Goal: Information Seeking & Learning: Learn about a topic

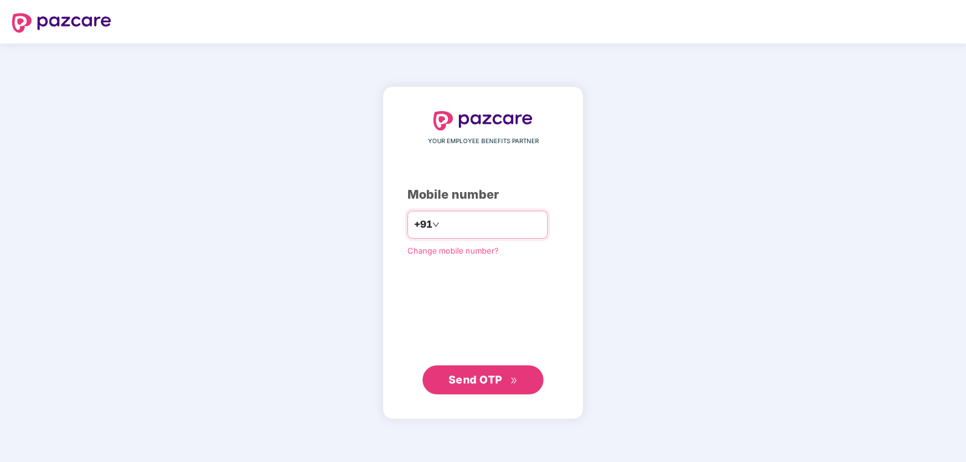
click at [508, 231] on input "number" at bounding box center [491, 224] width 99 height 19
type input "**********"
click at [448, 391] on button "Send OTP" at bounding box center [482, 379] width 121 height 29
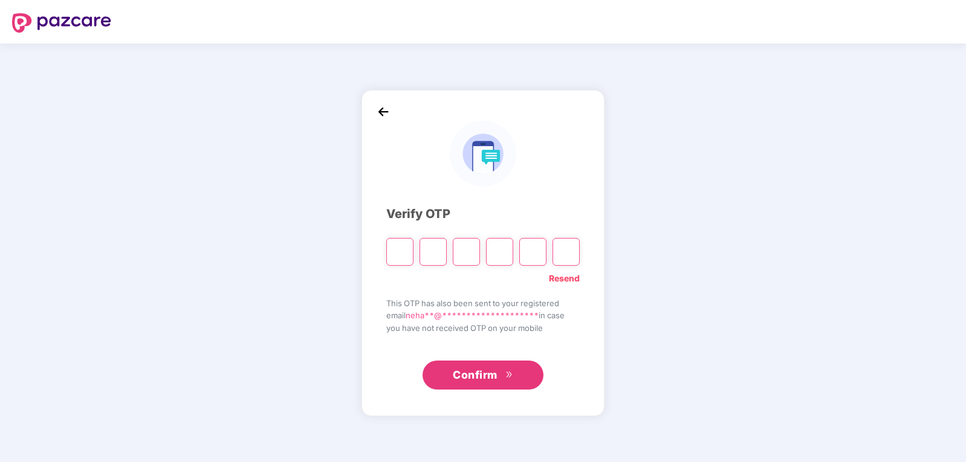
type input "*"
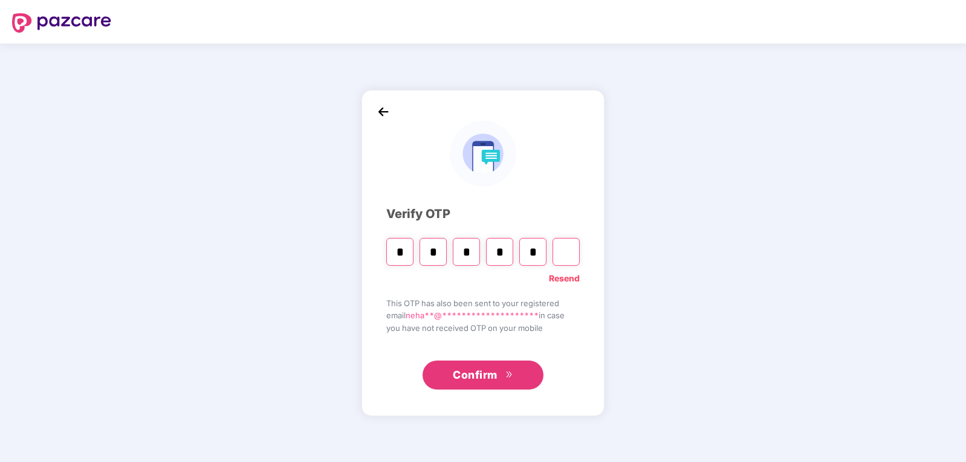
type input "*"
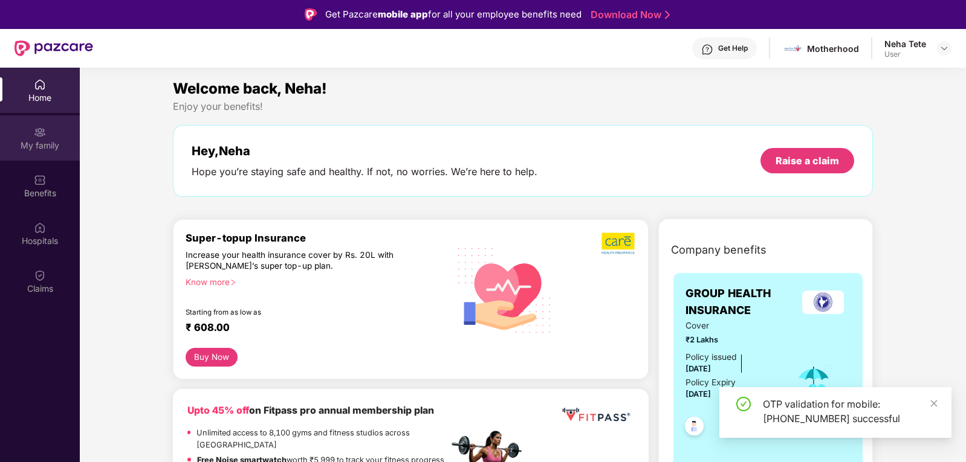
click at [55, 150] on div "My family" at bounding box center [40, 146] width 80 height 12
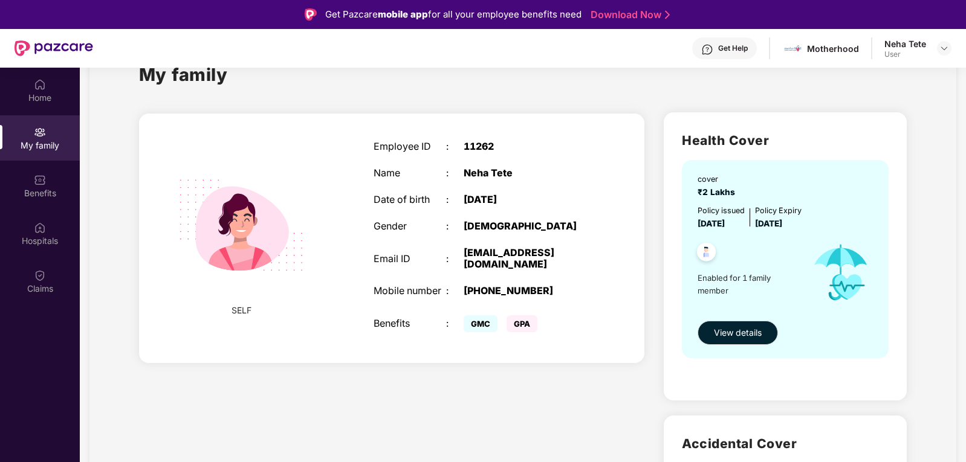
scroll to position [60, 0]
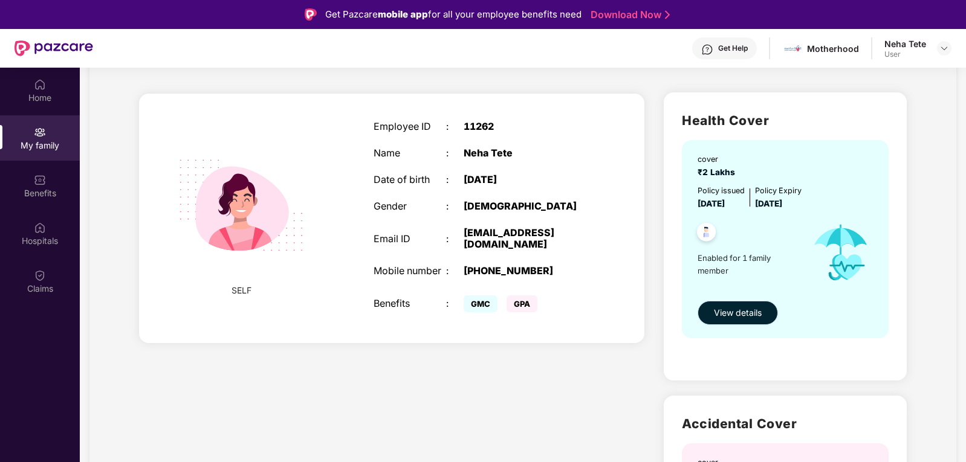
click at [726, 311] on span "View details" at bounding box center [738, 312] width 48 height 13
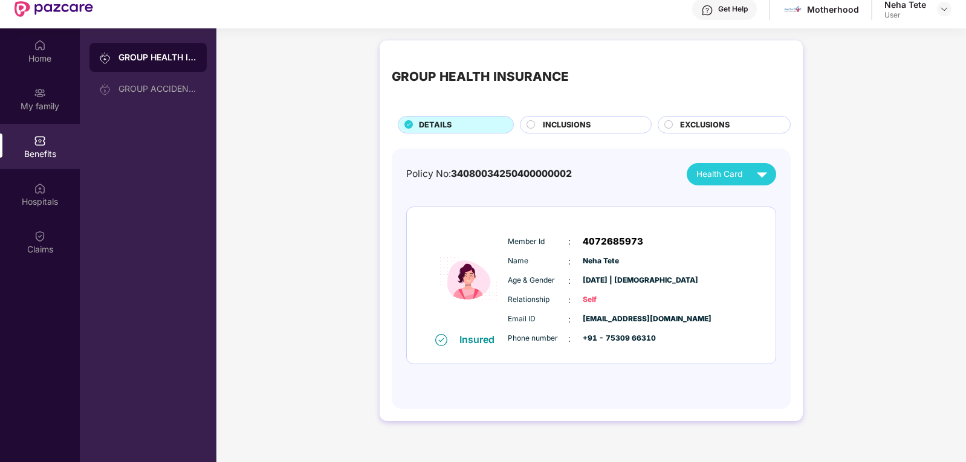
scroll to position [60, 0]
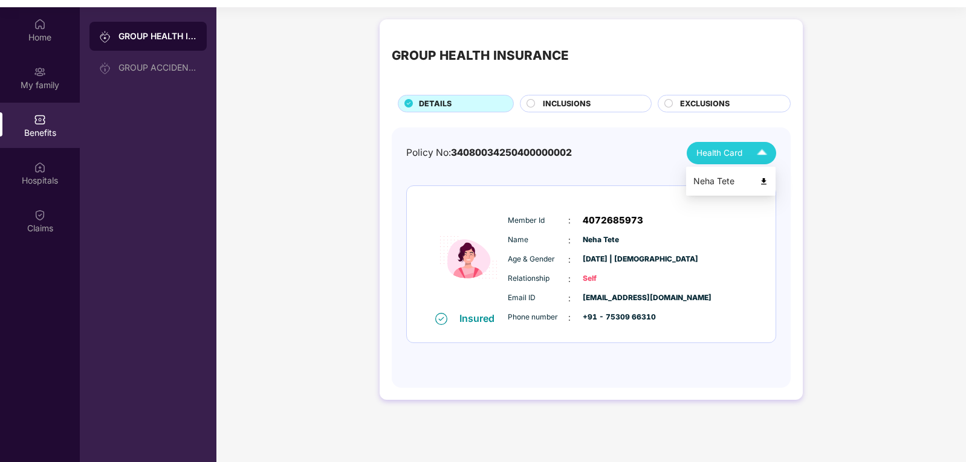
click at [705, 158] on span "Health Card" at bounding box center [719, 153] width 46 height 13
click at [710, 185] on div "Neha Tete" at bounding box center [730, 181] width 75 height 13
click at [541, 102] on div "INCLUSIONS" at bounding box center [591, 105] width 108 height 14
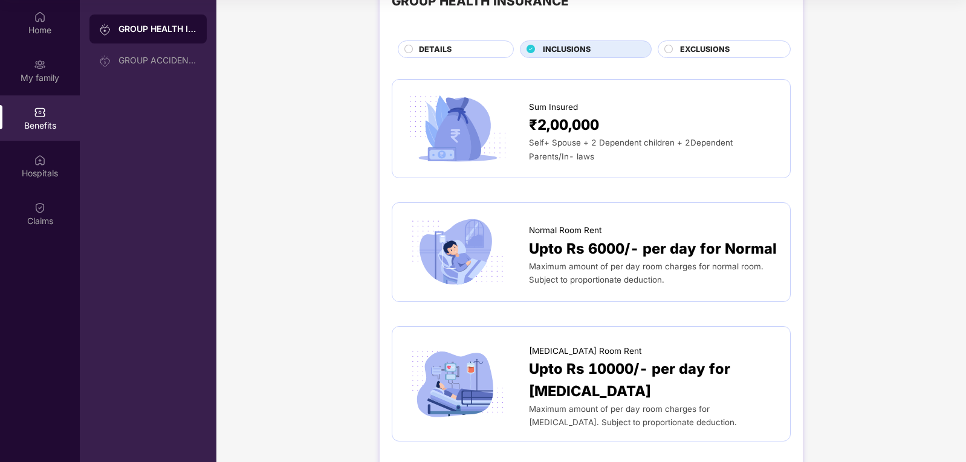
scroll to position [0, 0]
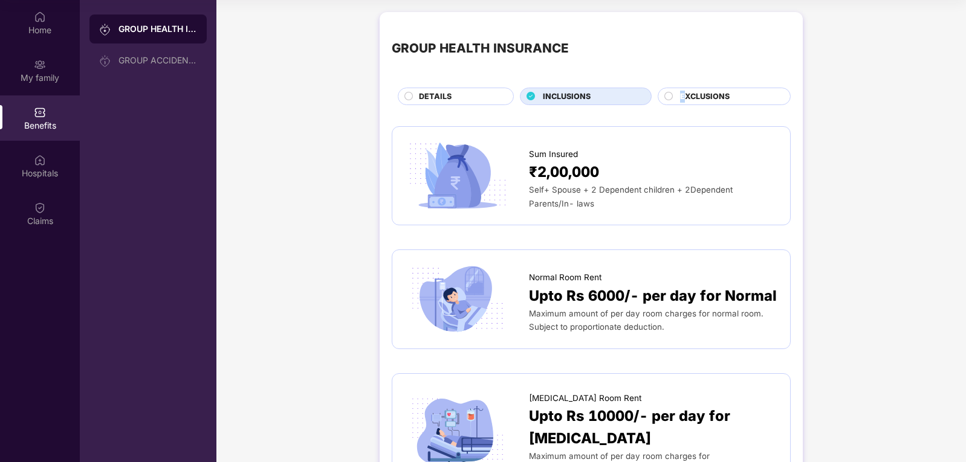
click at [684, 91] on span "EXCLUSIONS" at bounding box center [705, 97] width 50 height 12
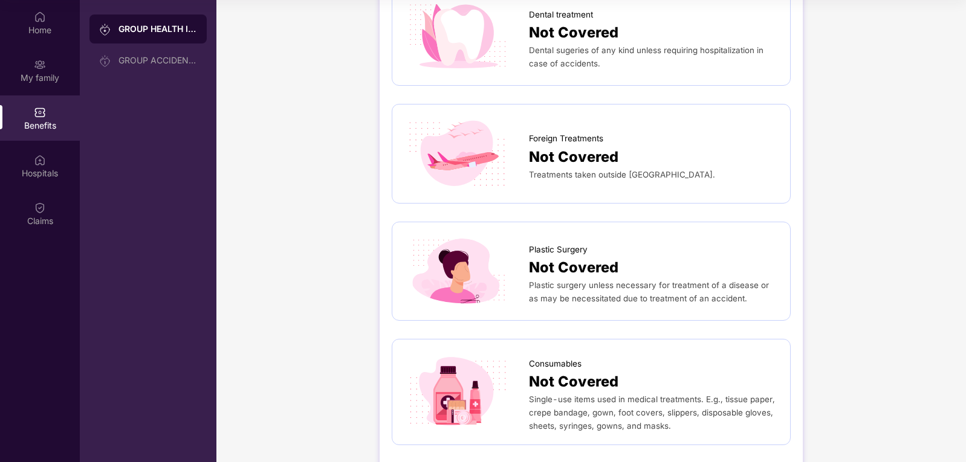
scroll to position [544, 0]
